Goal: Information Seeking & Learning: Check status

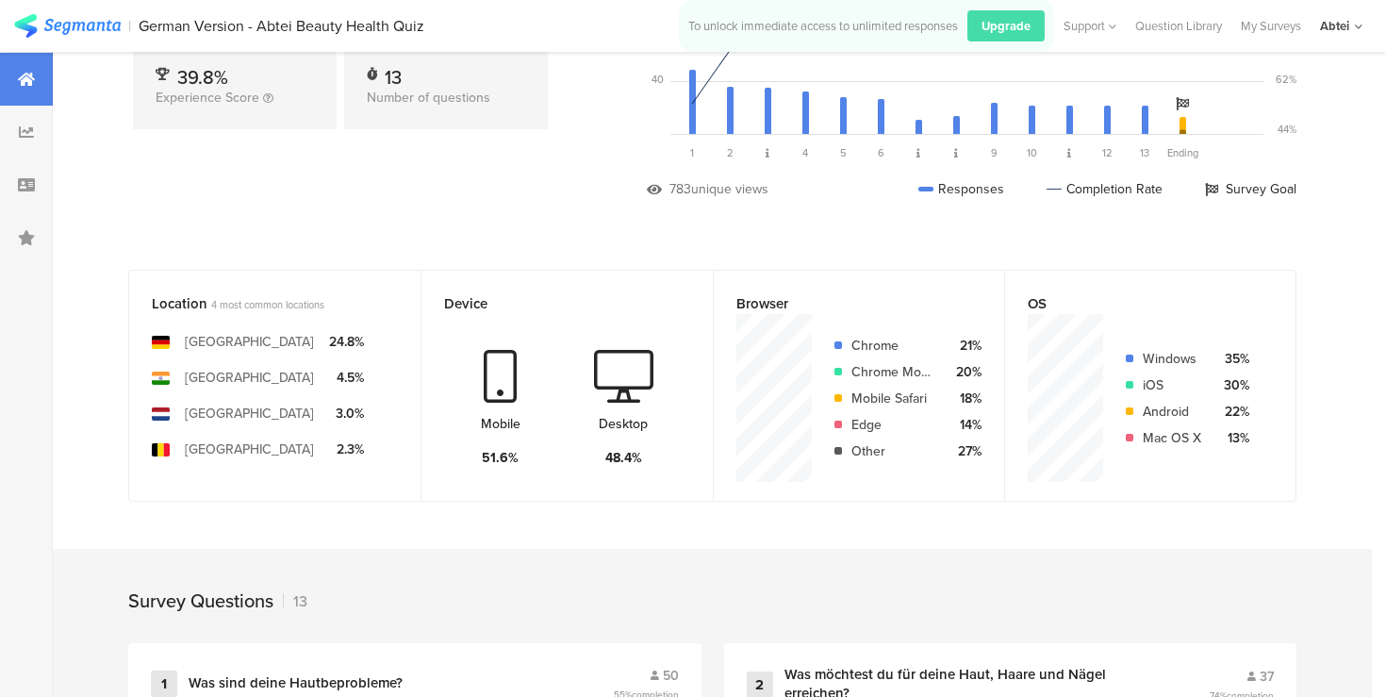
scroll to position [264, 0]
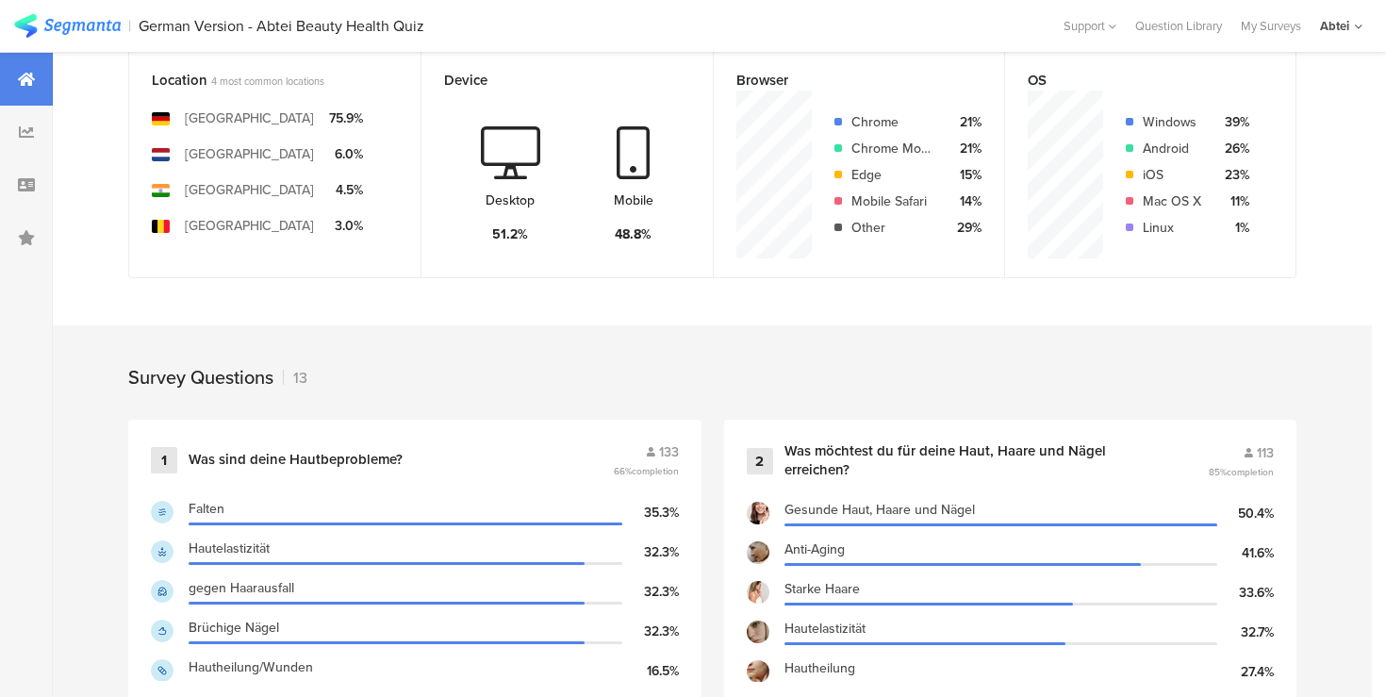
scroll to position [491, 0]
click at [350, 450] on div "Was sind deine Hautbeprobleme?" at bounding box center [296, 459] width 214 height 19
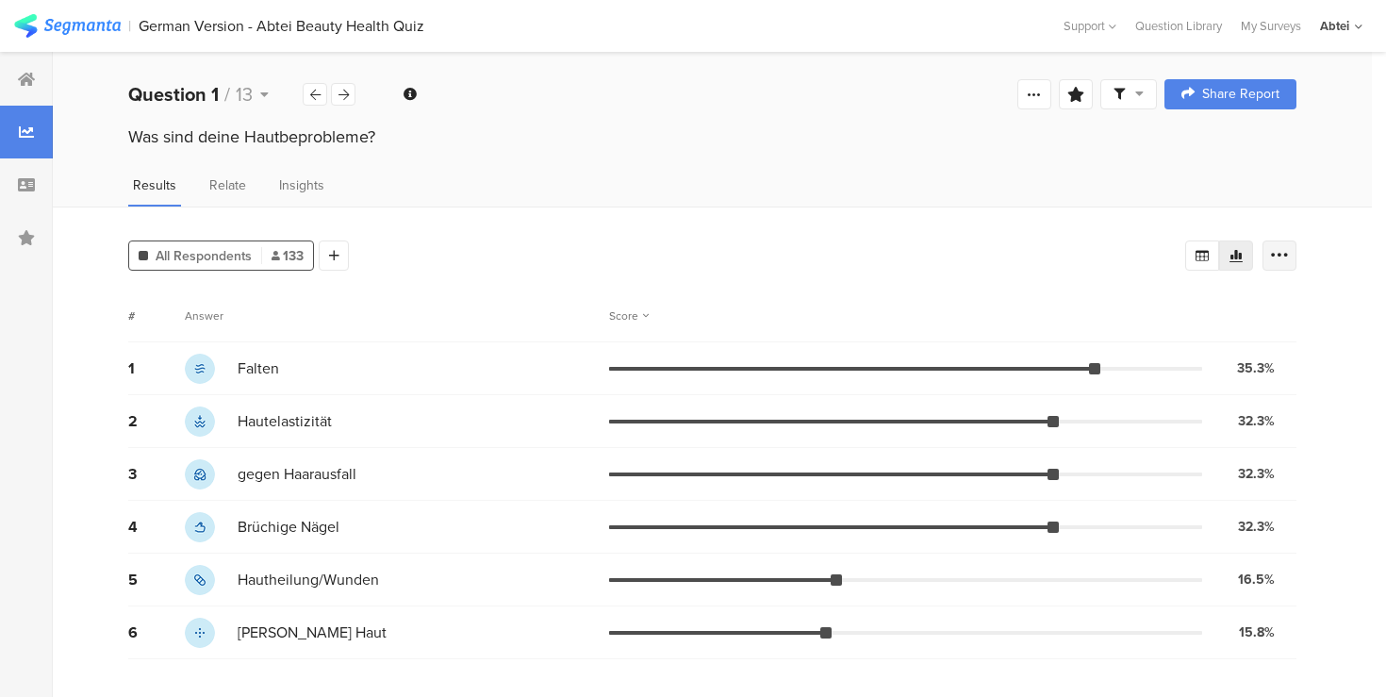
click at [1282, 256] on icon at bounding box center [1279, 255] width 19 height 19
click at [1066, 165] on div "Was sind deine Hautbeprobleme?" at bounding box center [712, 154] width 1319 height 60
click at [69, 20] on img at bounding box center [67, 26] width 107 height 24
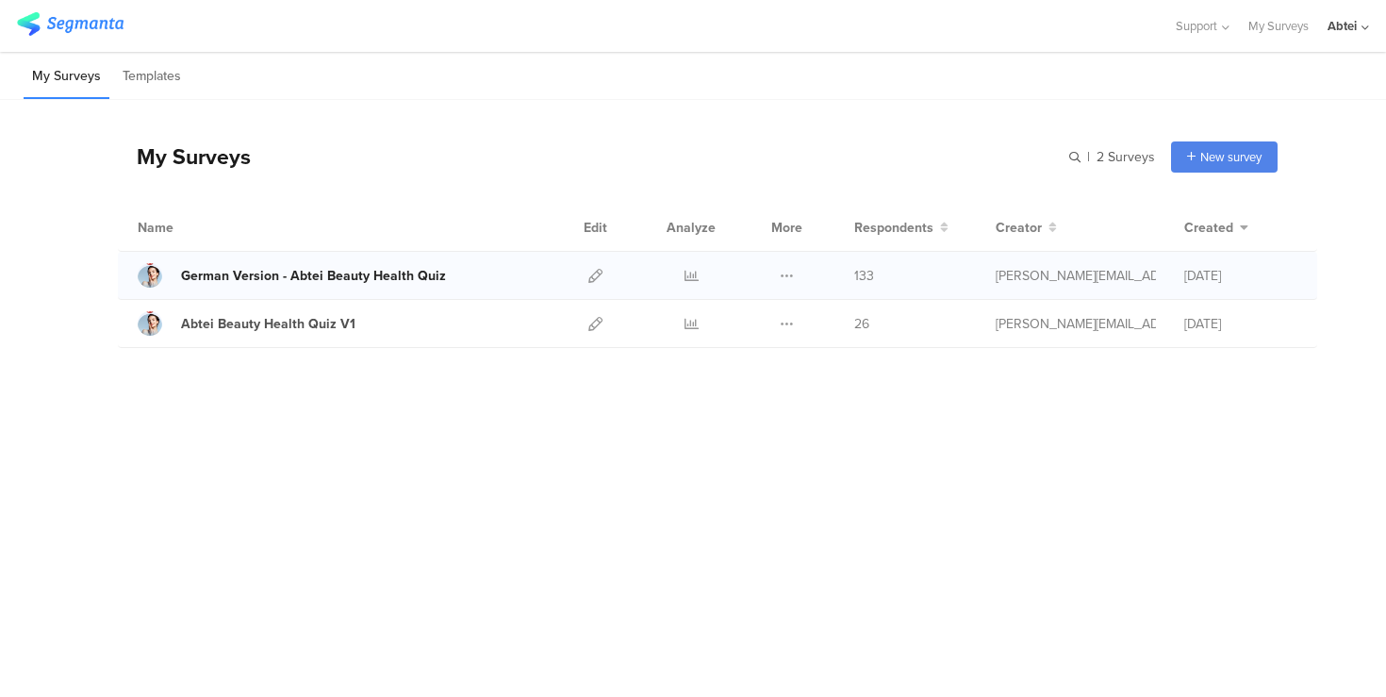
click at [347, 274] on div "German Version - Abtei Beauty Health Quiz" at bounding box center [313, 276] width 265 height 20
click at [685, 271] on icon at bounding box center [692, 276] width 14 height 14
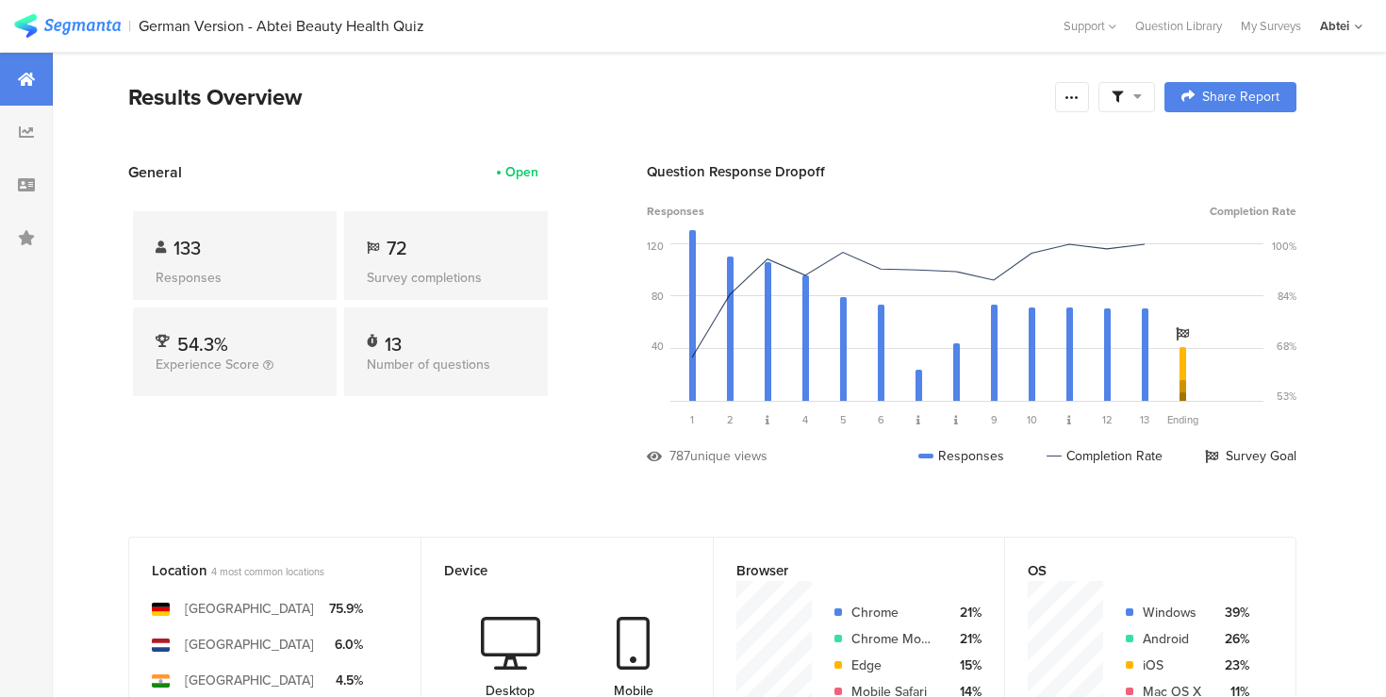
click at [588, 114] on section "Results Overview Confidence Level 95 % Preview survey Edit survey Export Result…" at bounding box center [712, 120] width 1319 height 81
